Goal: Task Accomplishment & Management: Manage account settings

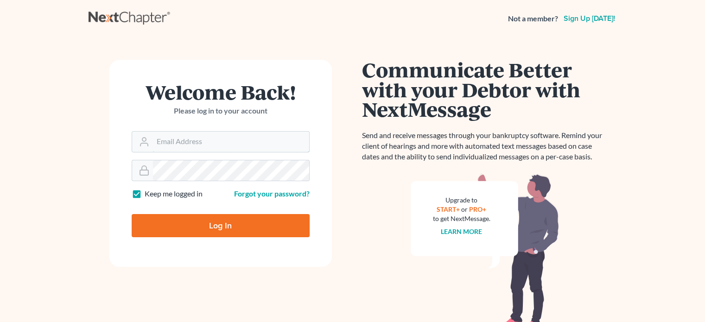
type input "jwstamper@aol.com"
click at [201, 228] on input "Log In" at bounding box center [221, 225] width 178 height 23
type input "Thinking..."
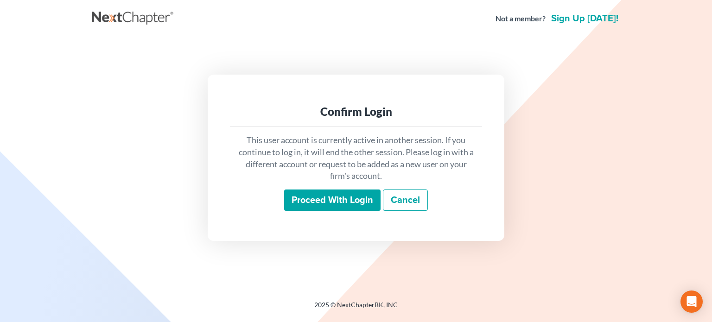
click at [329, 203] on input "Proceed with login" at bounding box center [332, 200] width 96 height 21
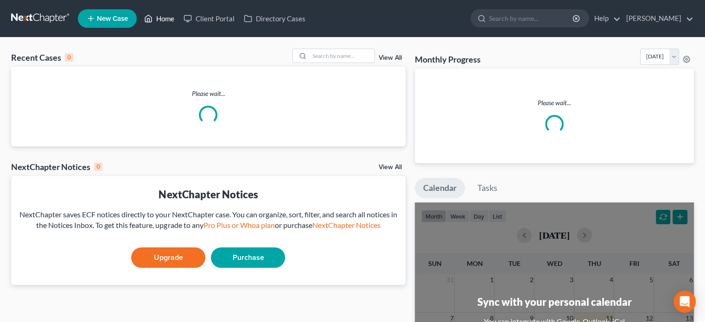
click at [165, 19] on link "Home" at bounding box center [159, 18] width 39 height 17
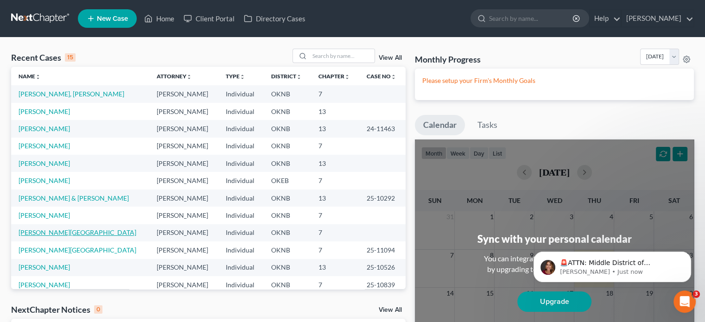
click at [30, 234] on link "Keathley, Clifton" at bounding box center [78, 233] width 118 height 8
select select "10"
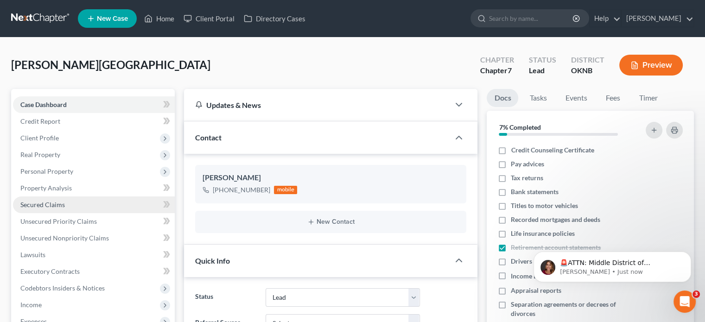
scroll to position [93, 0]
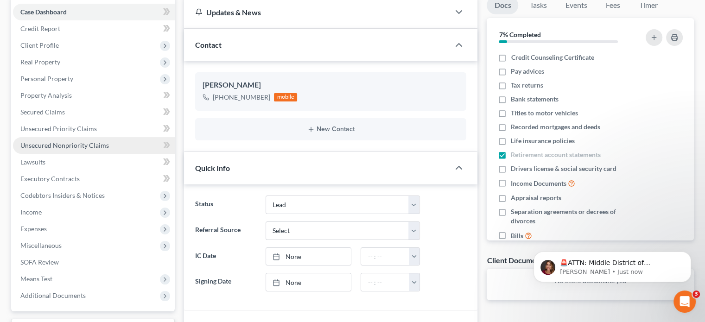
click at [83, 146] on span "Unsecured Nonpriority Claims" at bounding box center [64, 145] width 89 height 8
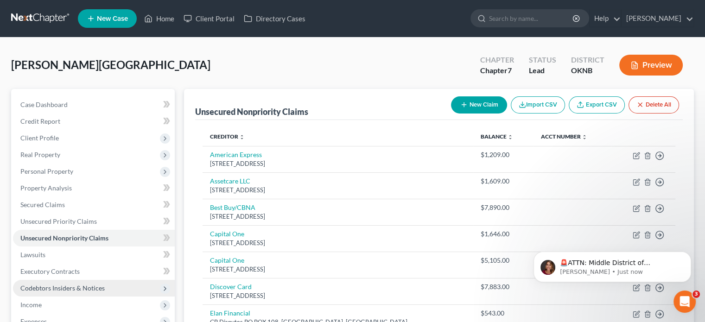
scroll to position [139, 0]
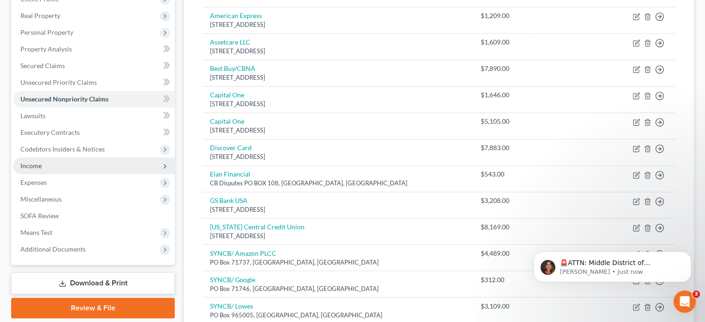
click at [50, 167] on span "Income" at bounding box center [94, 166] width 162 height 17
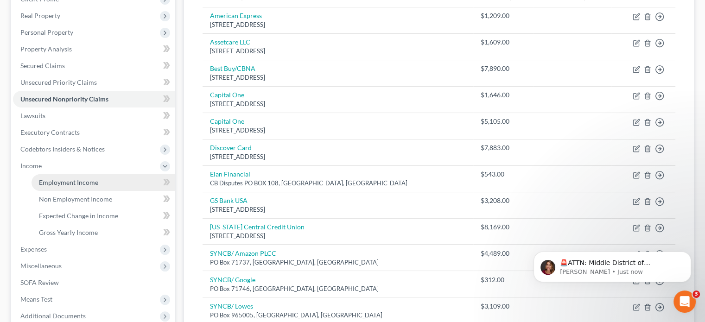
click at [74, 182] on span "Employment Income" at bounding box center [68, 183] width 59 height 8
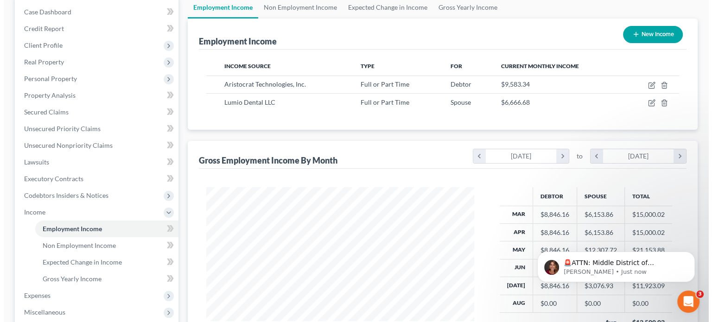
scroll to position [139, 0]
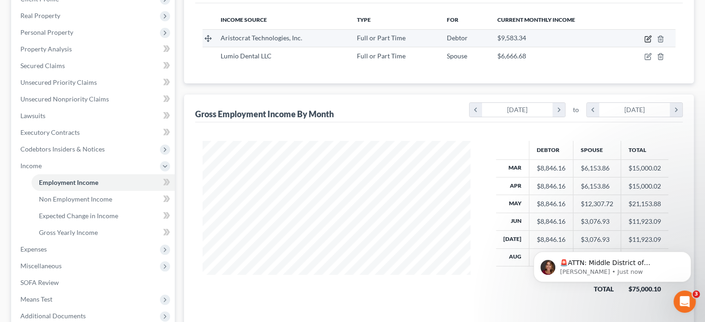
click at [646, 38] on icon "button" at bounding box center [648, 38] width 7 height 7
select select "0"
select select "31"
select select "2"
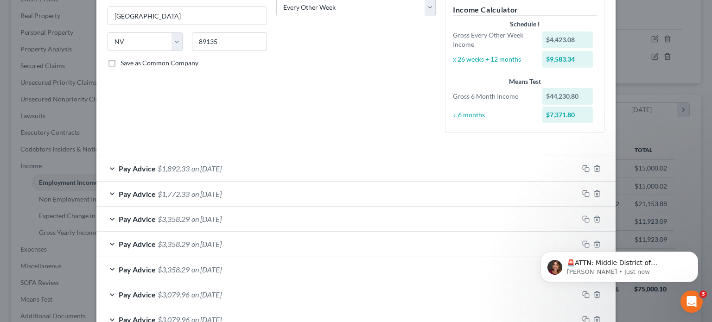
scroll to position [345, 0]
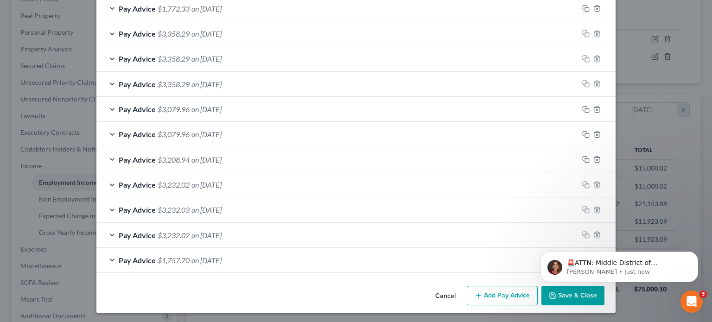
click at [488, 298] on button "Add Pay Advice" at bounding box center [502, 295] width 71 height 19
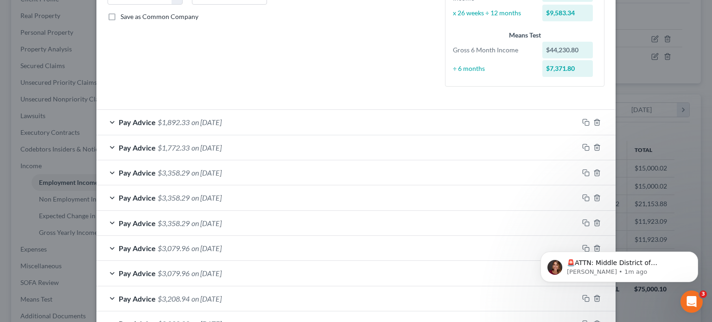
scroll to position [159, 0]
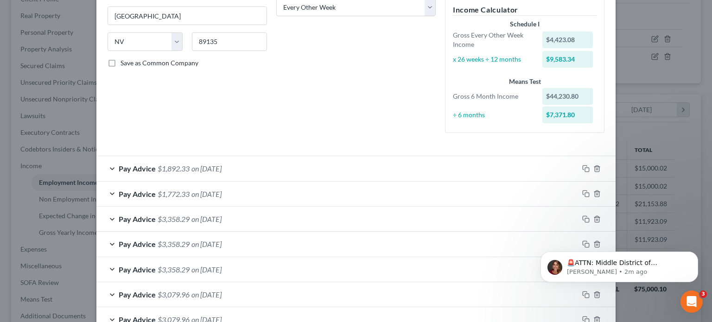
click at [661, 87] on div "Edit Income Source × Employment Type * Select Full or Part Time Employment Self…" at bounding box center [356, 161] width 712 height 322
click at [22, 104] on div "Edit Income Source × Employment Type * Select Full or Part Time Employment Self…" at bounding box center [356, 161] width 712 height 322
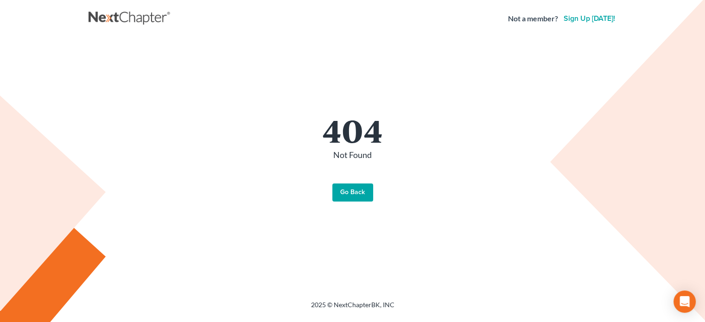
click at [349, 194] on link "Go Back" at bounding box center [353, 193] width 41 height 19
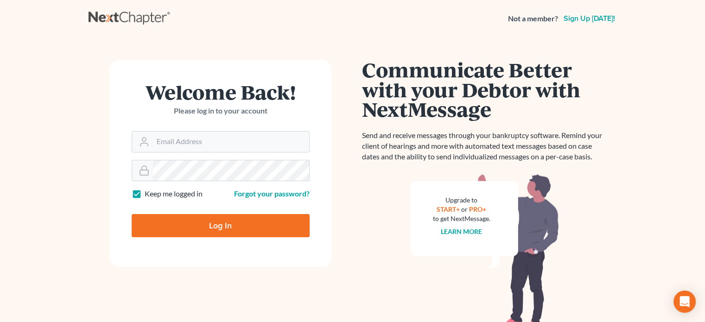
type input "[EMAIL_ADDRESS][DOMAIN_NAME]"
click at [193, 228] on input "Log In" at bounding box center [221, 225] width 178 height 23
type input "Thinking..."
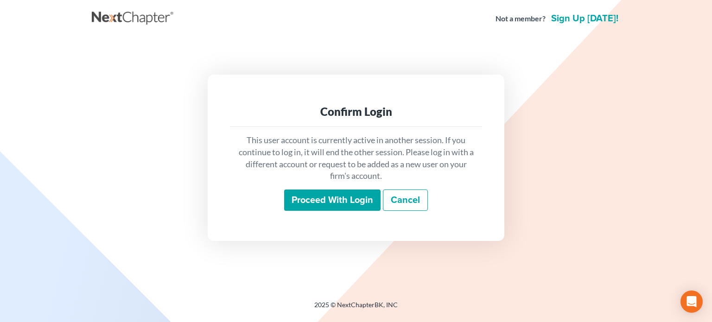
click at [308, 201] on input "Proceed with login" at bounding box center [332, 200] width 96 height 21
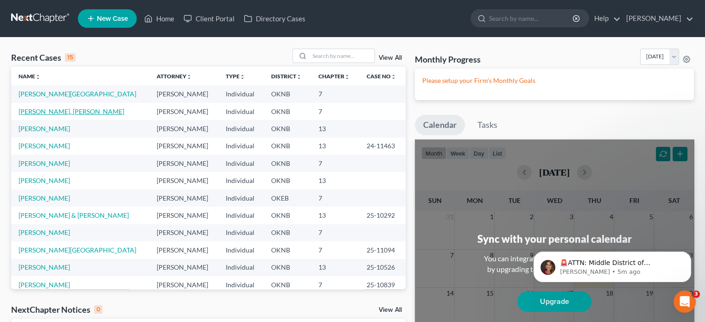
click at [44, 114] on link "Justin, Akin" at bounding box center [72, 112] width 106 height 8
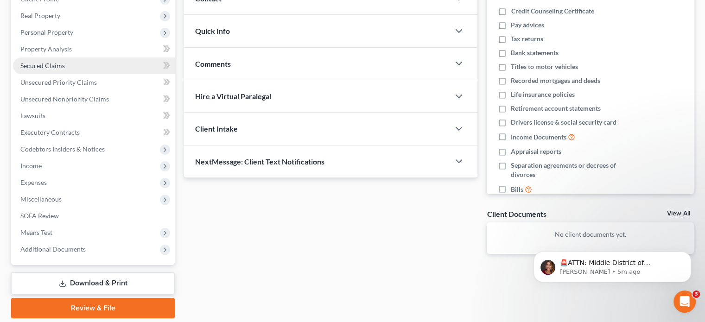
scroll to position [170, 0]
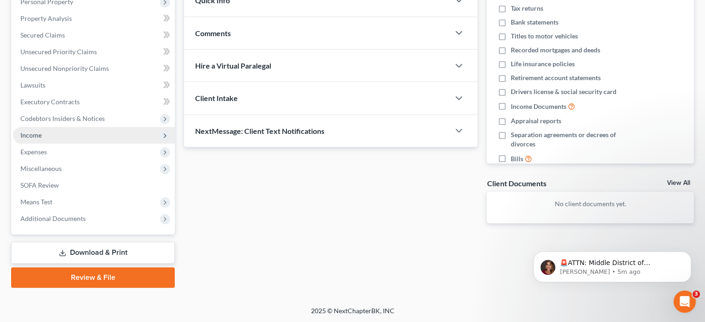
click at [46, 135] on span "Income" at bounding box center [94, 135] width 162 height 17
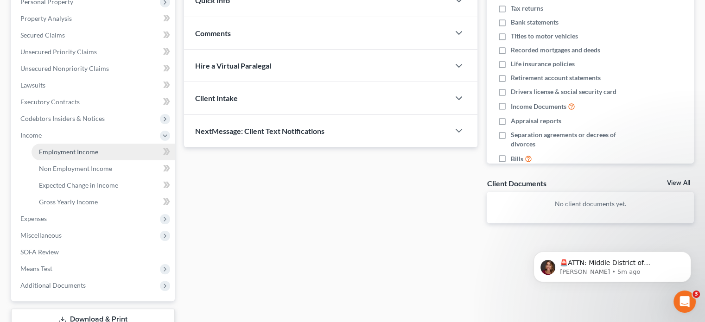
click at [56, 150] on span "Employment Income" at bounding box center [68, 152] width 59 height 8
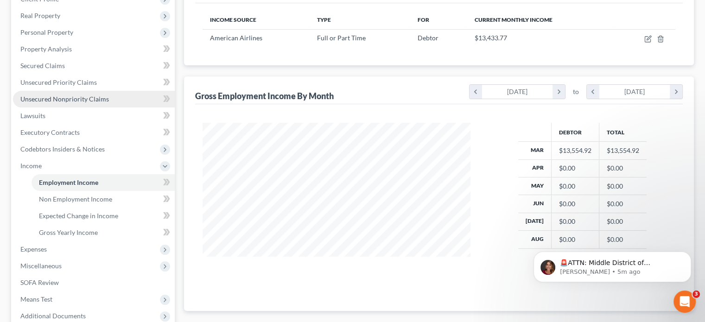
scroll to position [186, 0]
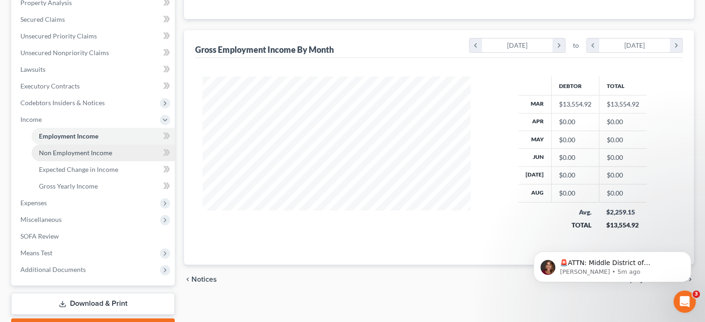
click at [98, 151] on span "Non Employment Income" at bounding box center [75, 153] width 73 height 8
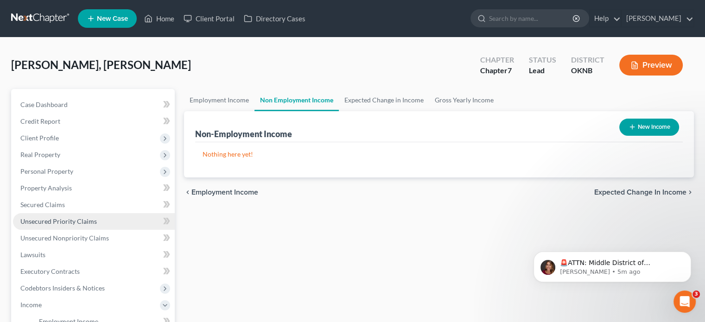
scroll to position [93, 0]
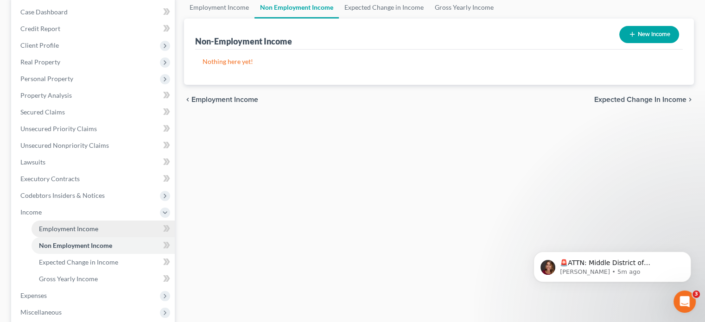
click at [55, 227] on span "Employment Income" at bounding box center [68, 229] width 59 height 8
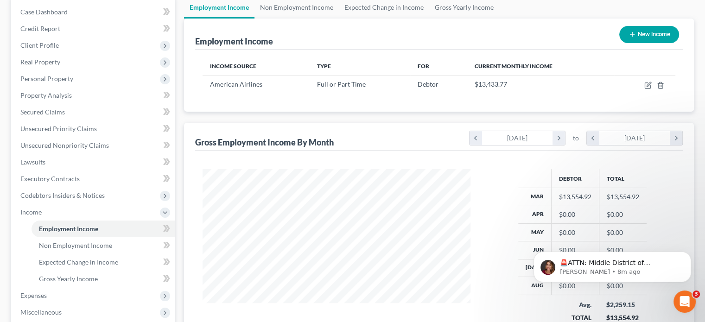
scroll to position [46, 0]
